Goal: Information Seeking & Learning: Find contact information

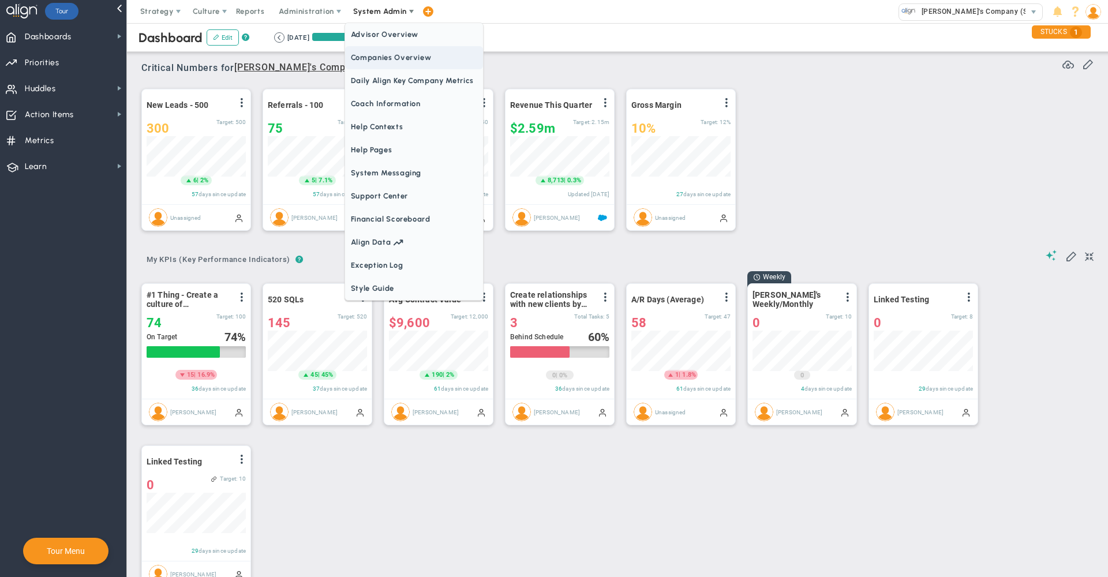
click at [393, 59] on span "Companies Overview" at bounding box center [414, 57] width 138 height 23
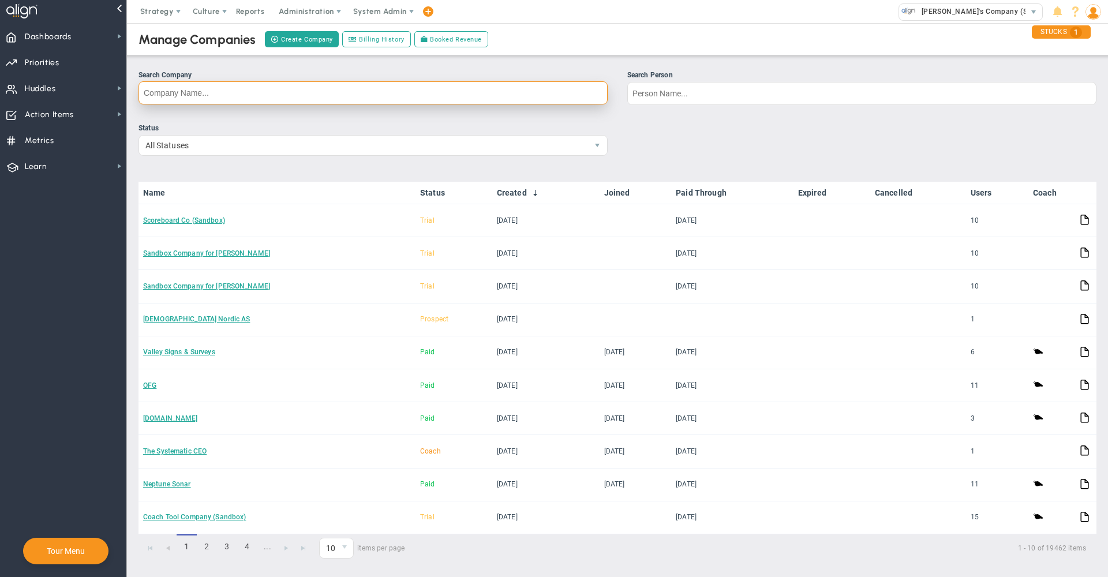
click at [380, 93] on input "Search Company" at bounding box center [372, 92] width 469 height 23
type input "aditya"
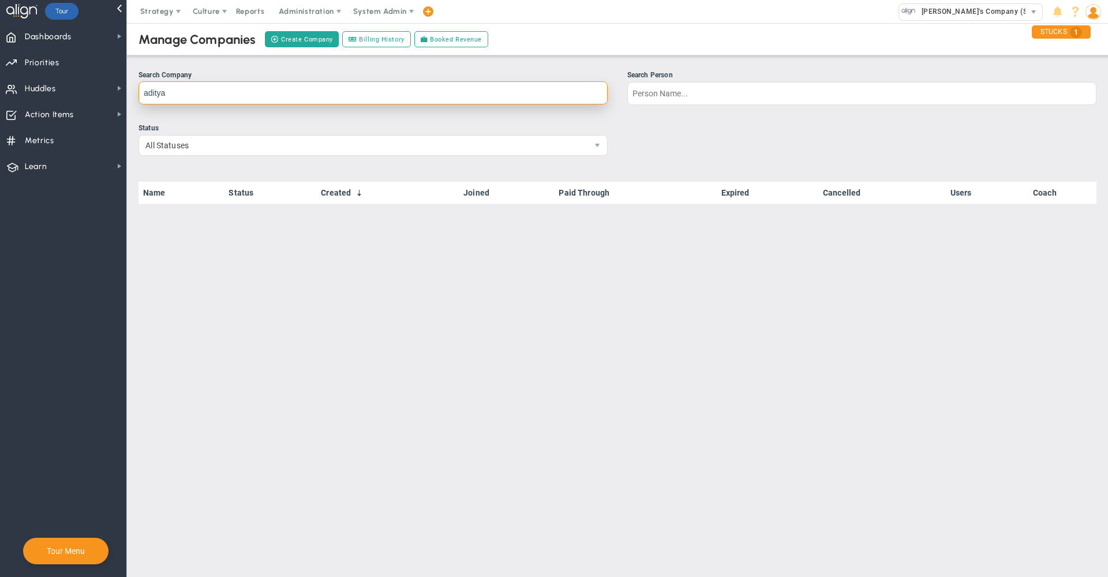
click at [244, 100] on input "aditya" at bounding box center [372, 92] width 469 height 23
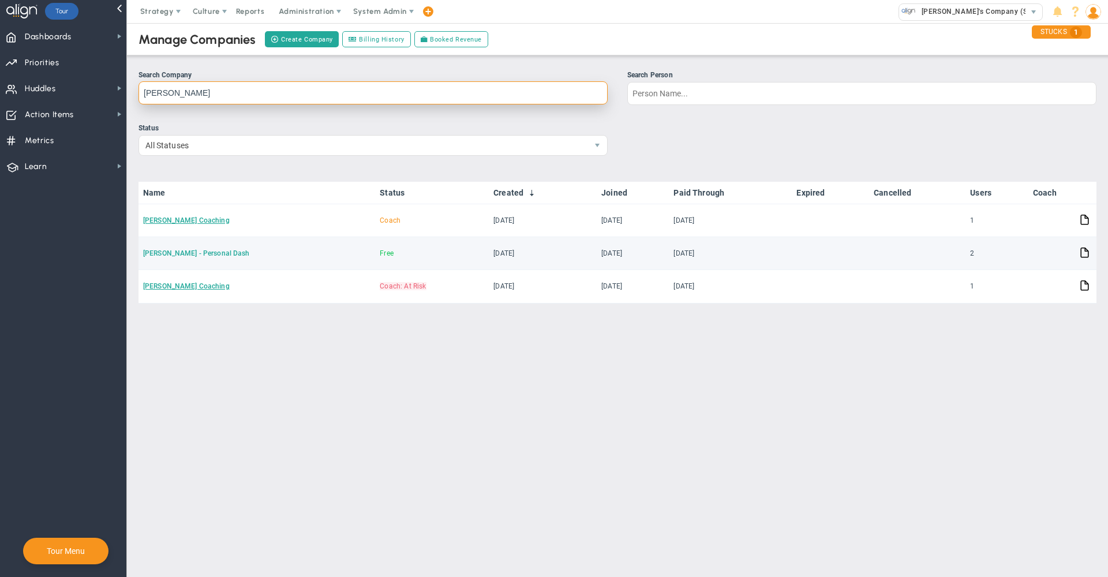
type input "[PERSON_NAME]"
click at [213, 255] on link "[PERSON_NAME] - Personal Dash" at bounding box center [196, 253] width 106 height 8
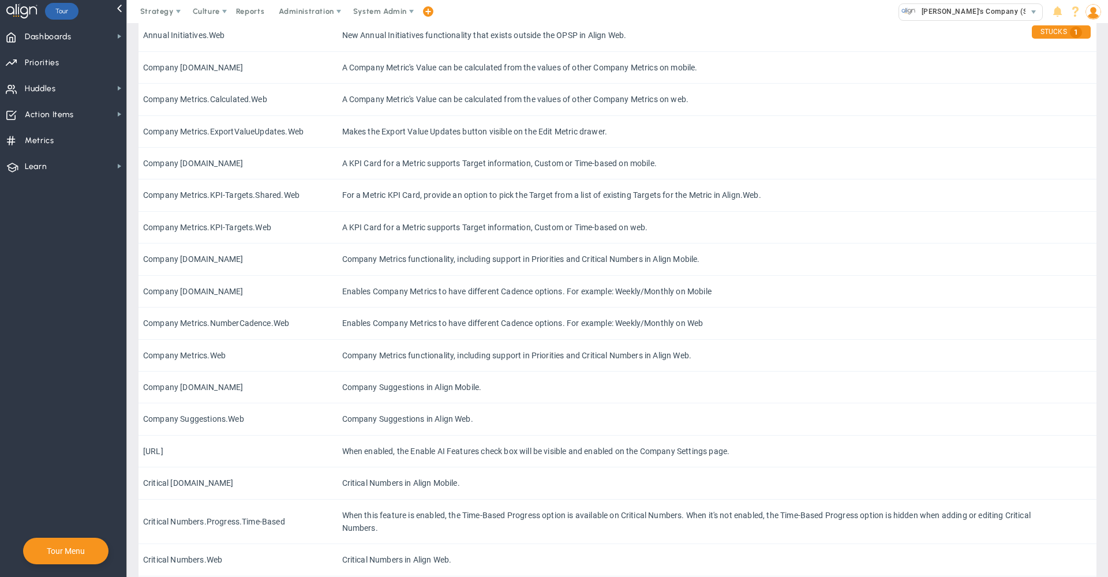
scroll to position [1062, 0]
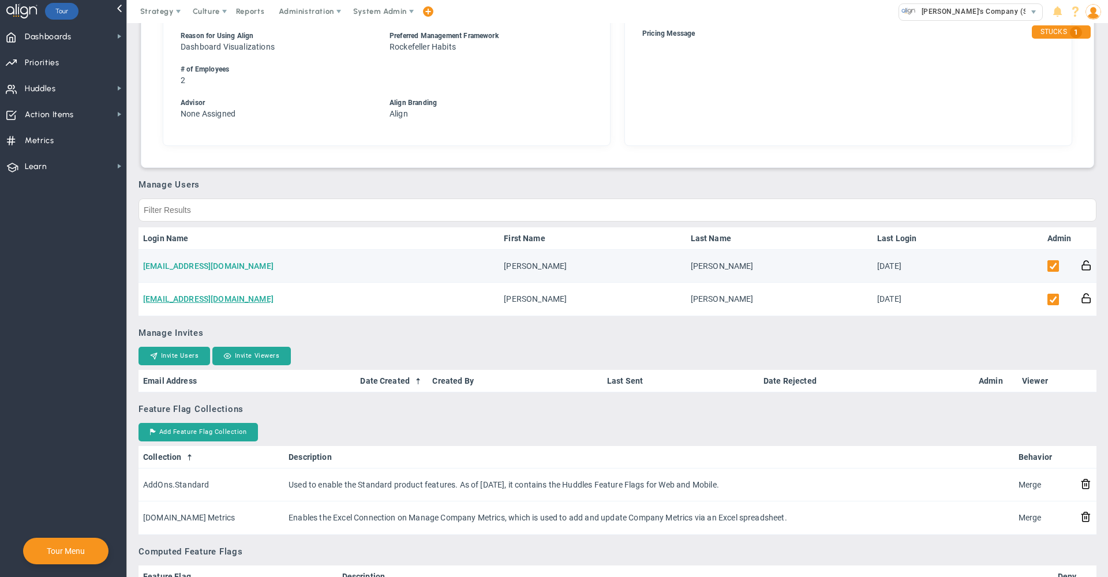
click at [203, 265] on link "[EMAIL_ADDRESS][DOMAIN_NAME]" at bounding box center [208, 265] width 130 height 9
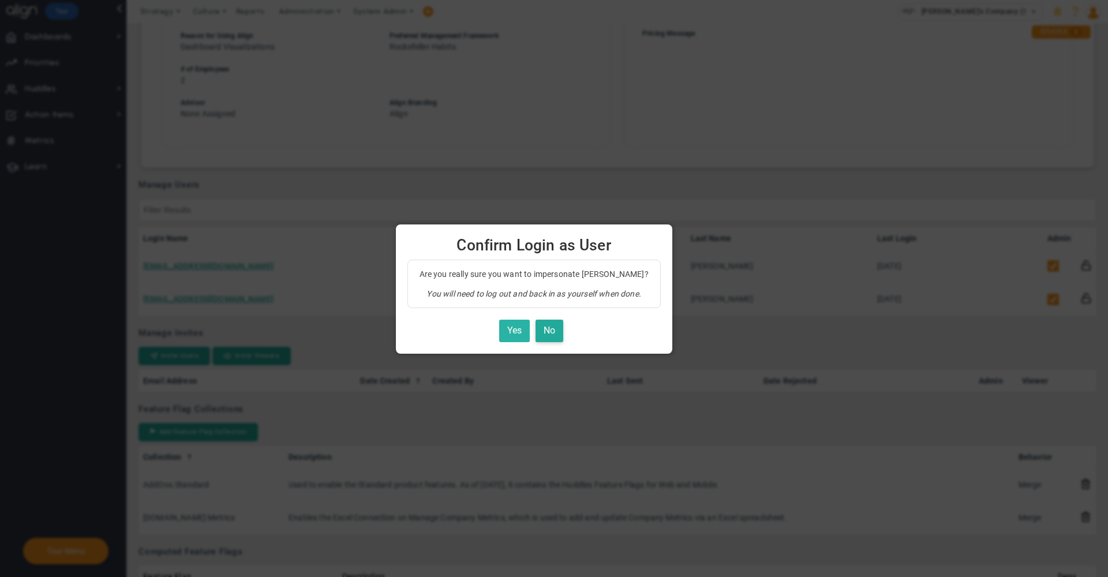
click at [530, 332] on button "Yes" at bounding box center [514, 331] width 31 height 23
